Goal: Task Accomplishment & Management: Manage account settings

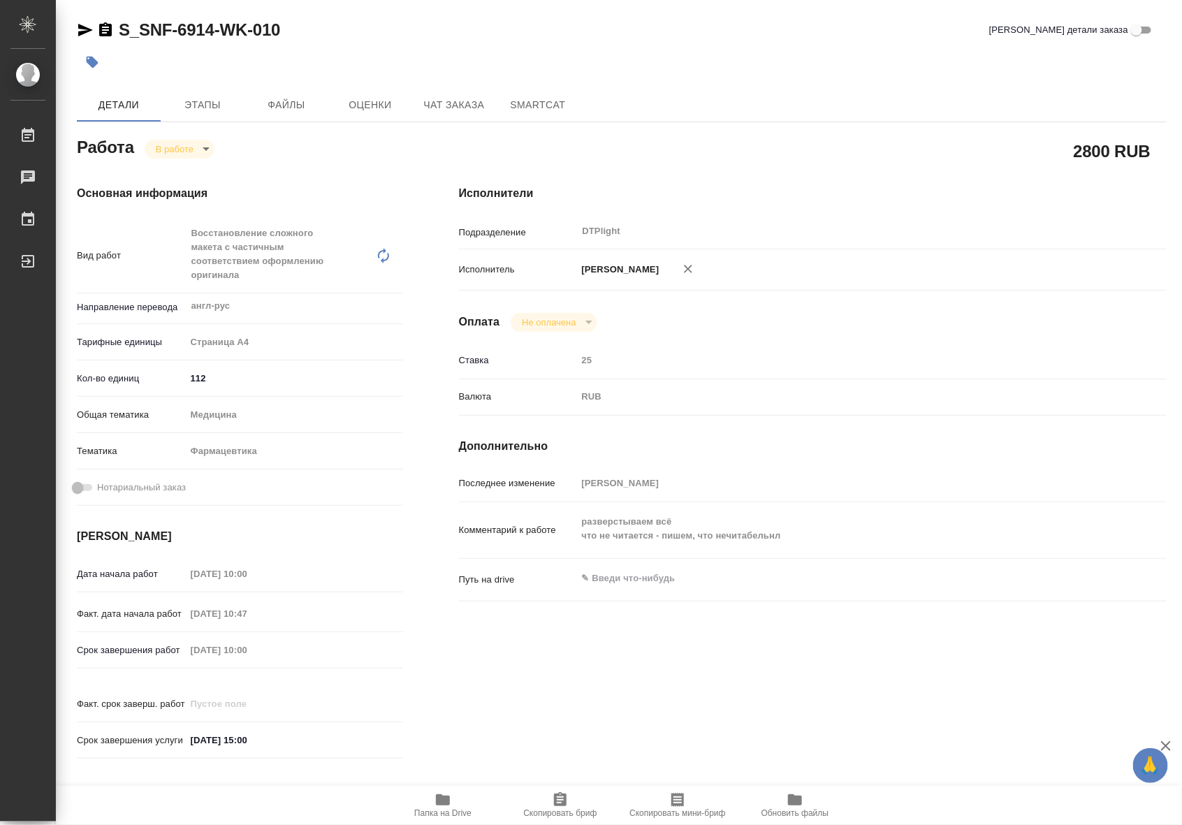
click at [441, 802] on icon "button" at bounding box center [443, 799] width 14 height 11
click at [184, 136] on div "Работа В работе inProgress" at bounding box center [240, 145] width 326 height 25
click at [172, 151] on body "🙏 .cls-1 fill:#fff; AWATERA Riianova [PERSON_NAME] 0 Чаты График Выйти S_SNF-69…" at bounding box center [591, 412] width 1182 height 825
click at [172, 176] on button "Выполнен" at bounding box center [181, 172] width 51 height 15
type textarea "x"
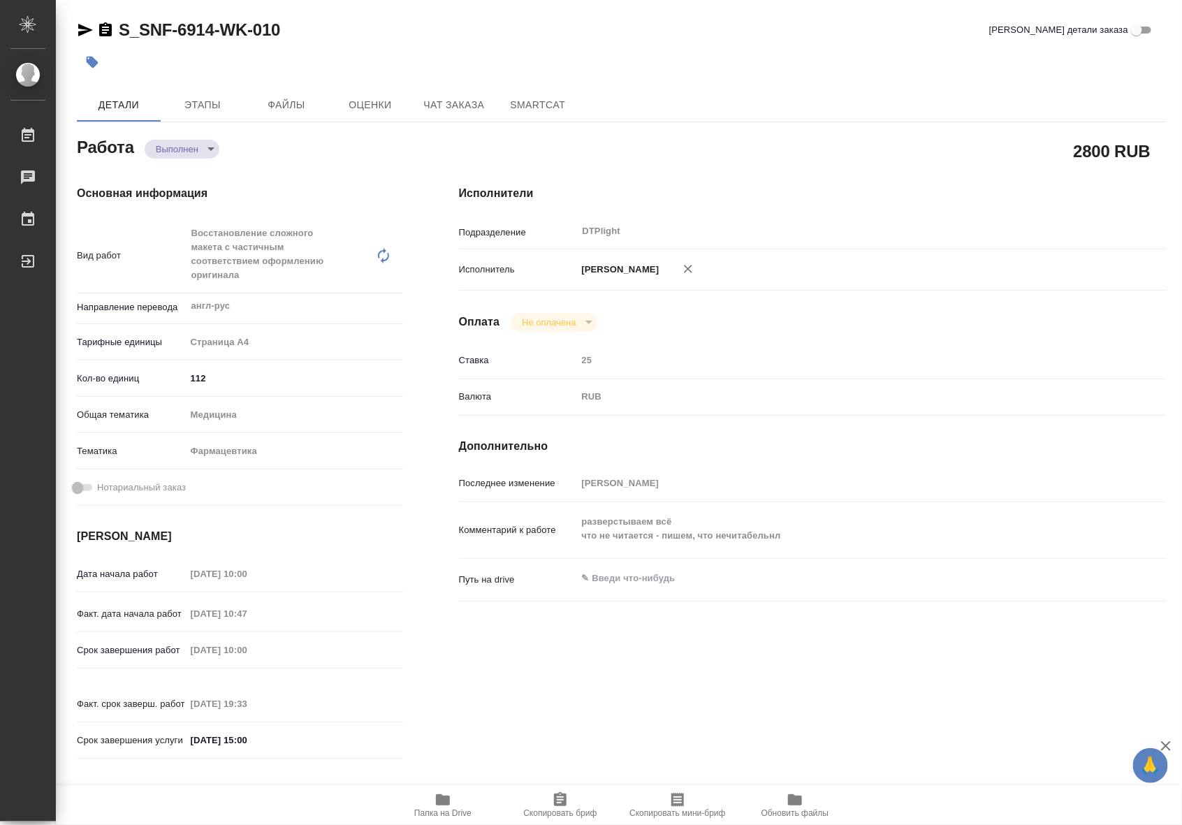
type textarea "x"
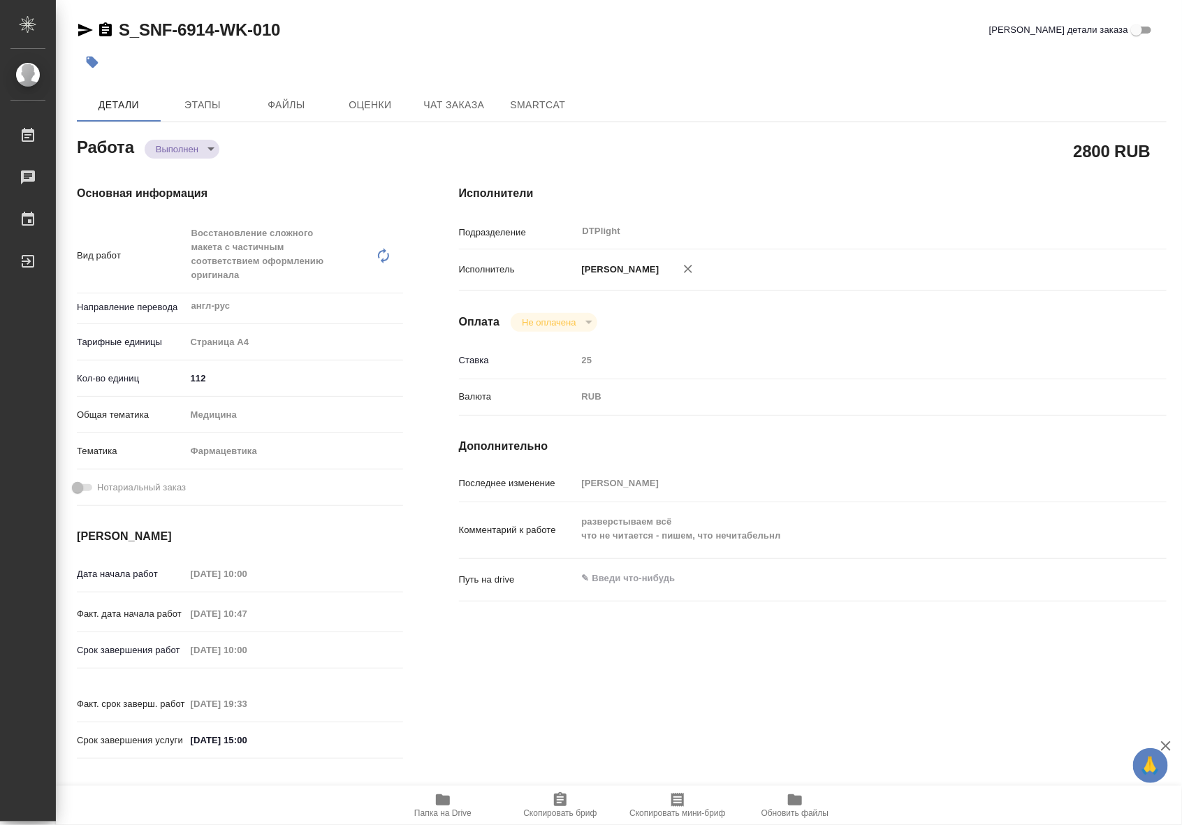
type textarea "x"
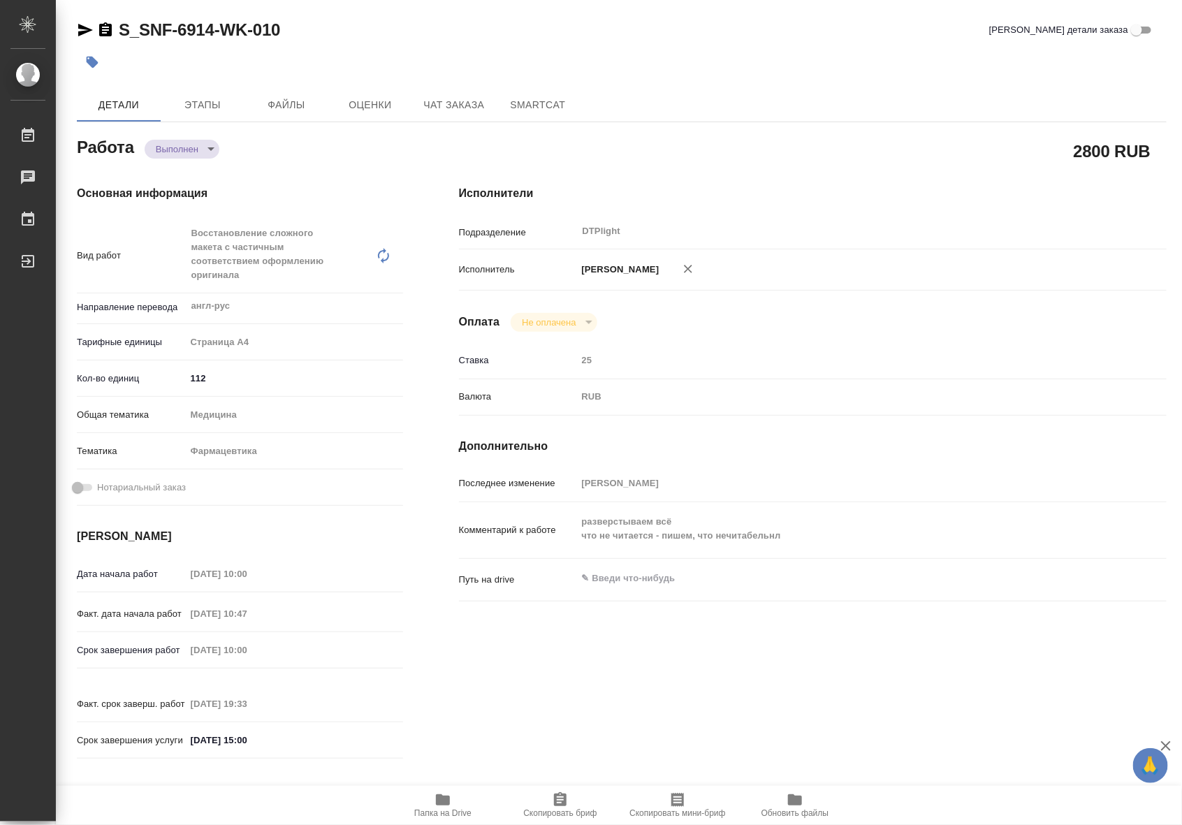
type textarea "x"
click at [434, 96] on span "Чат заказа" at bounding box center [454, 104] width 67 height 17
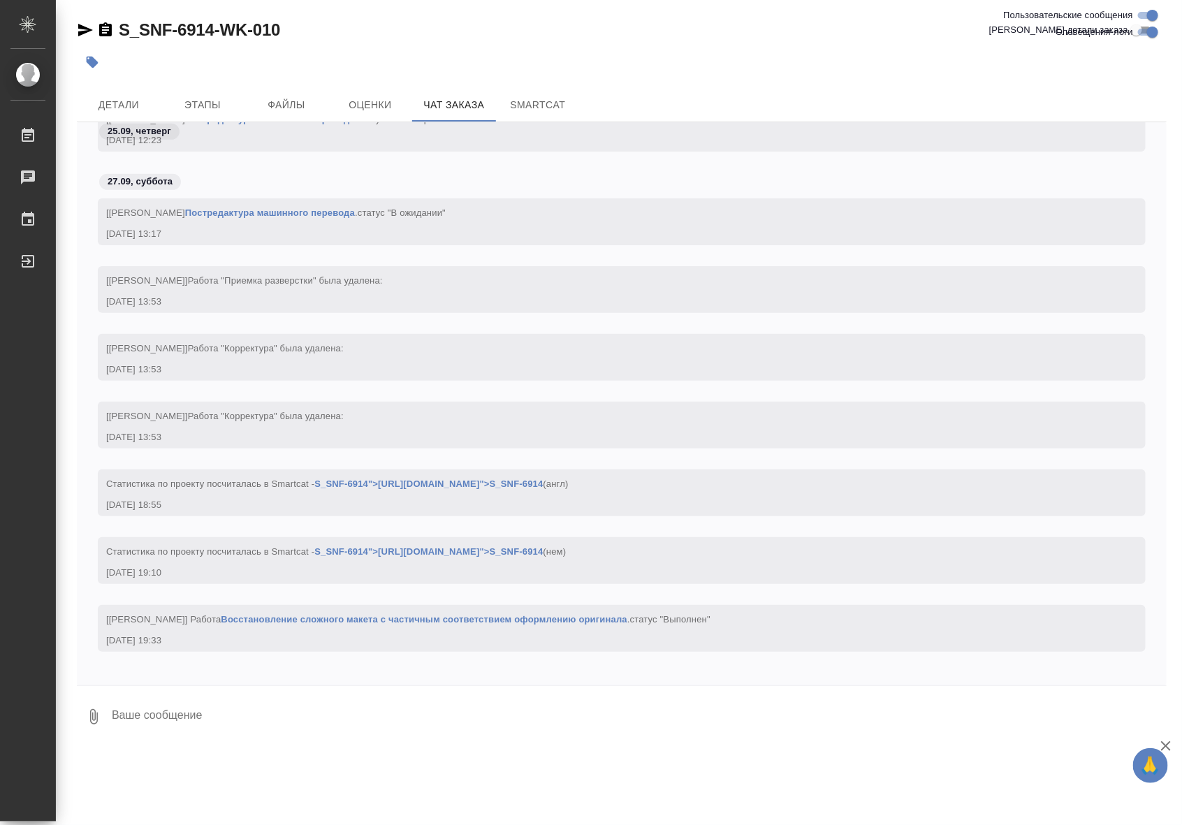
scroll to position [33607, 0]
